Goal: Task Accomplishment & Management: Use online tool/utility

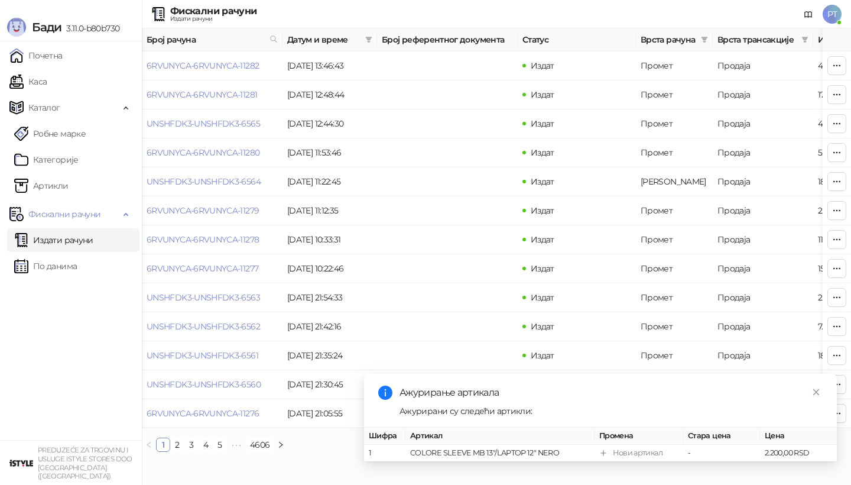
click at [37, 84] on link "Каса" at bounding box center [27, 82] width 37 height 24
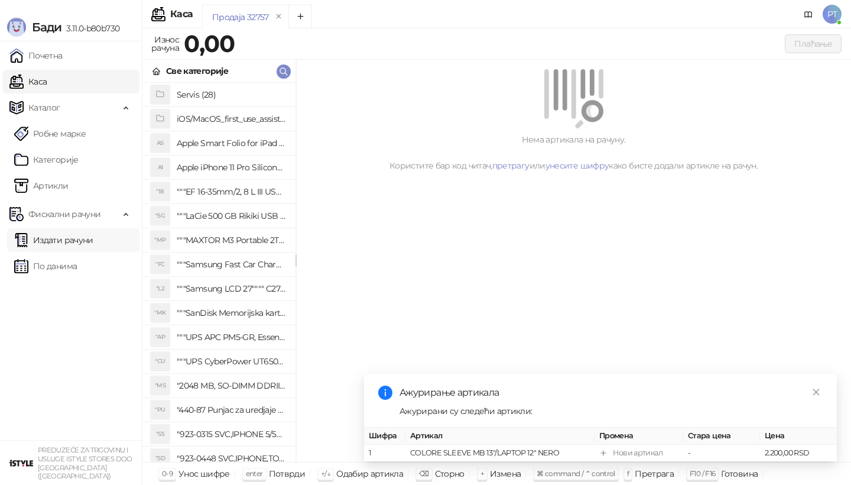
click at [70, 242] on link "Издати рачуни" at bounding box center [53, 240] width 79 height 24
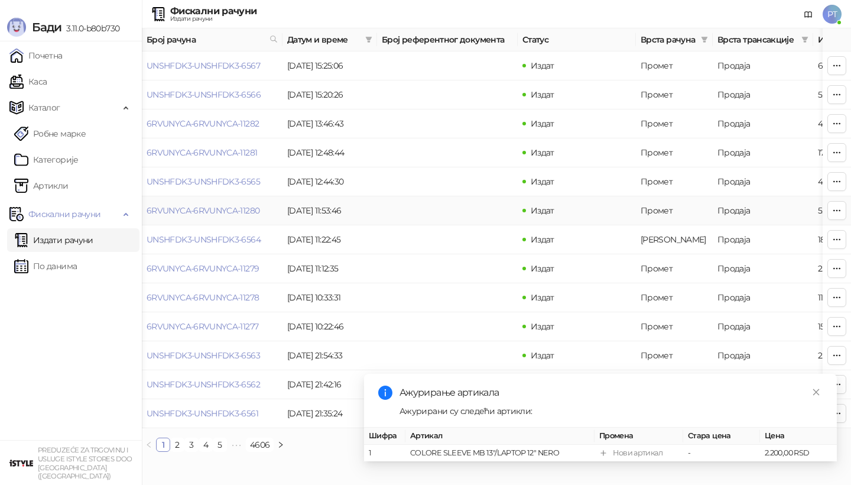
scroll to position [0, 54]
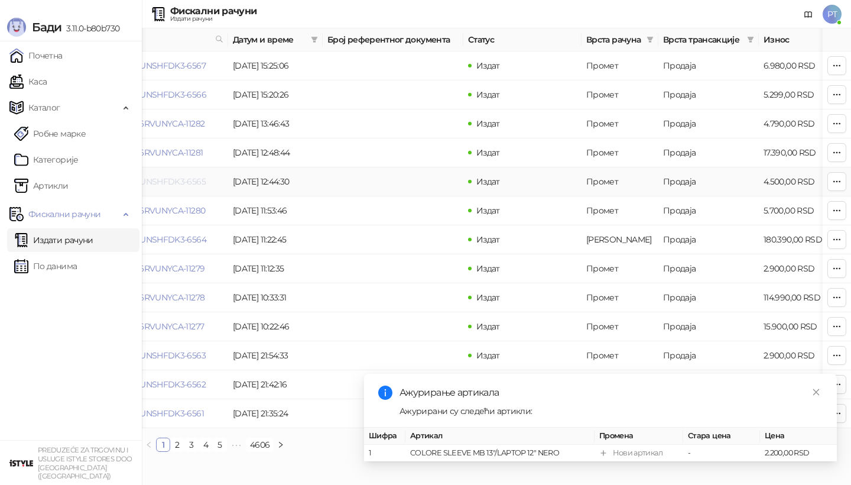
click at [179, 182] on link "UNSHFDK3-UNSHFDK3-6565" at bounding box center [149, 181] width 114 height 11
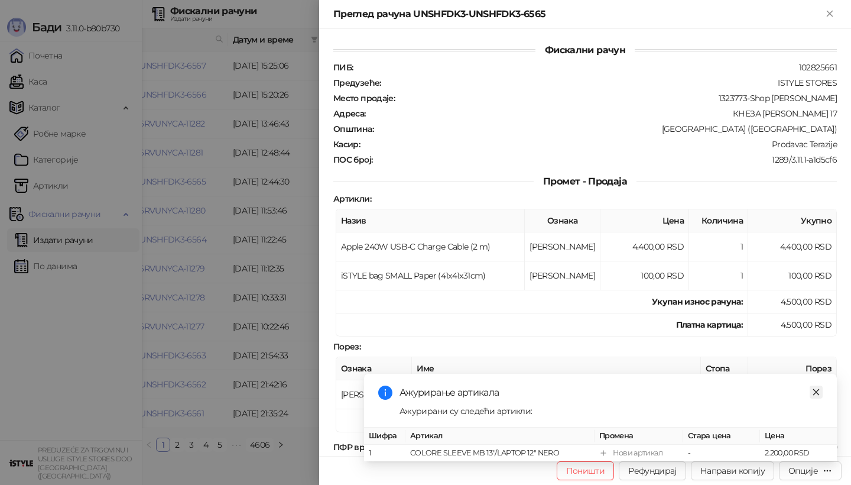
click at [815, 396] on icon "close" at bounding box center [816, 392] width 8 height 8
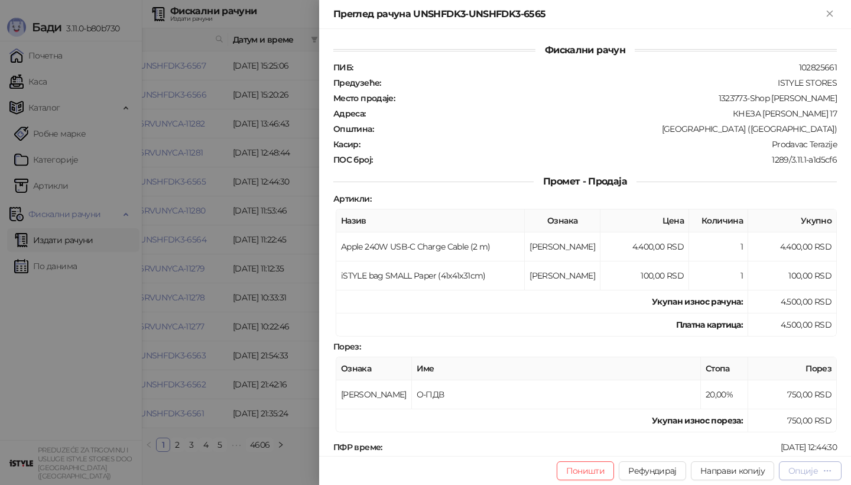
click at [804, 472] on div "Опције" at bounding box center [804, 470] width 30 height 11
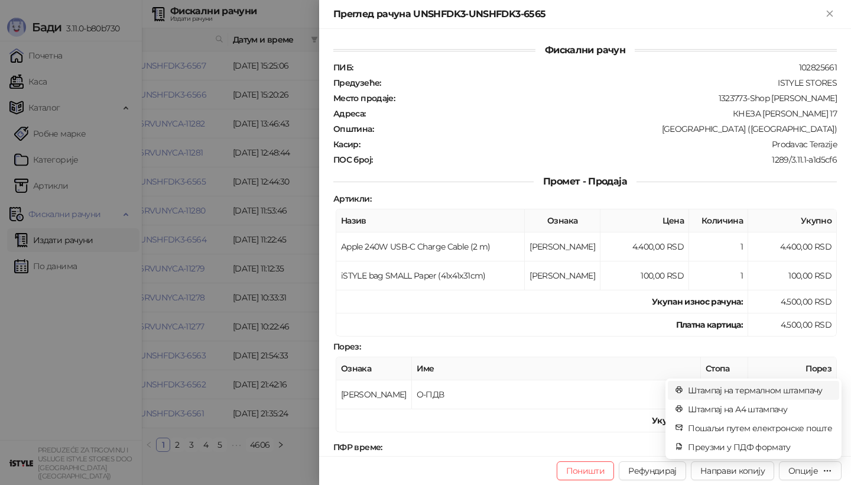
click at [707, 390] on span "Штампај на термалном штампачу" at bounding box center [760, 390] width 144 height 13
